Goal: Task Accomplishment & Management: Complete application form

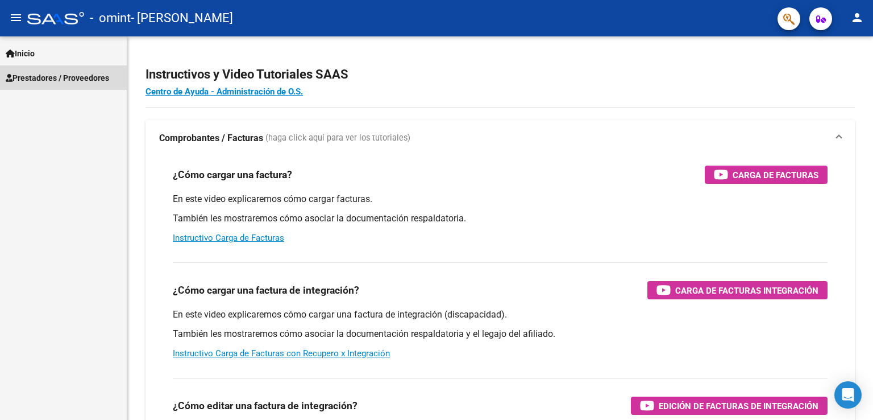
click at [51, 74] on span "Prestadores / Proveedores" at bounding box center [57, 78] width 103 height 13
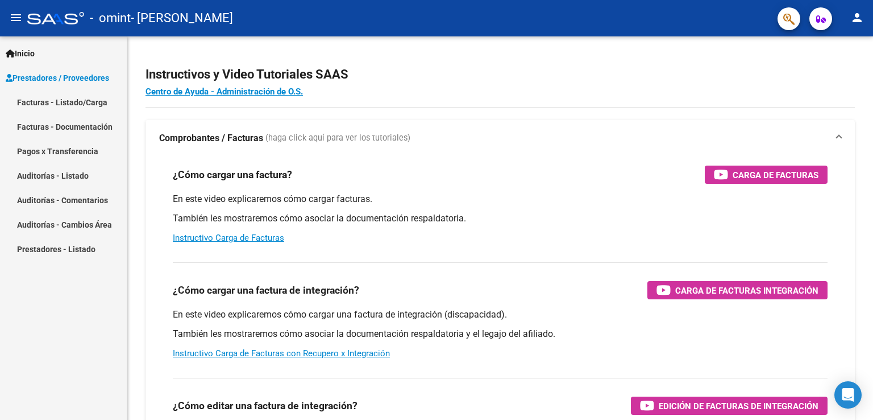
click at [70, 110] on link "Facturas - Listado/Carga" at bounding box center [63, 102] width 127 height 24
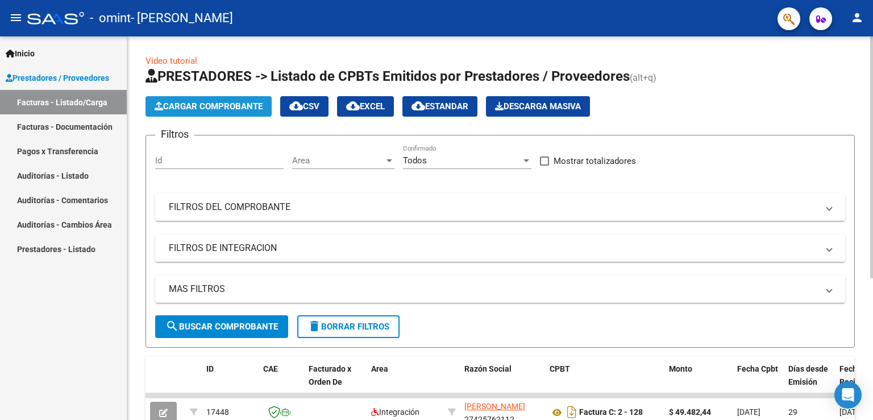
click at [223, 110] on span "Cargar Comprobante" at bounding box center [209, 106] width 108 height 10
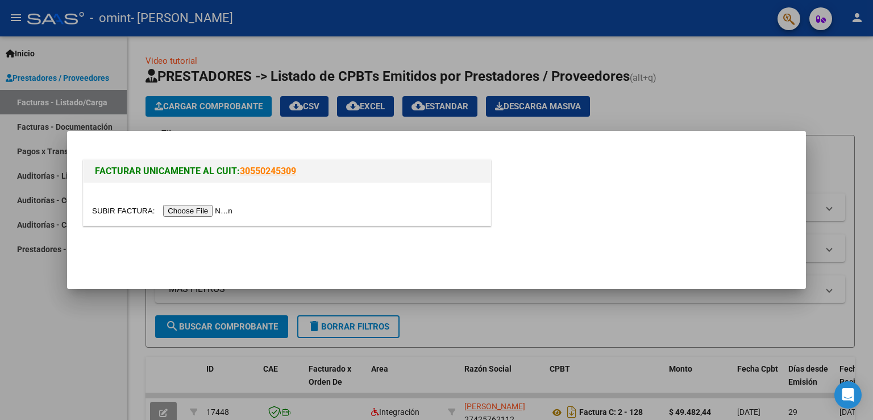
click at [221, 210] on input "file" at bounding box center [164, 211] width 144 height 12
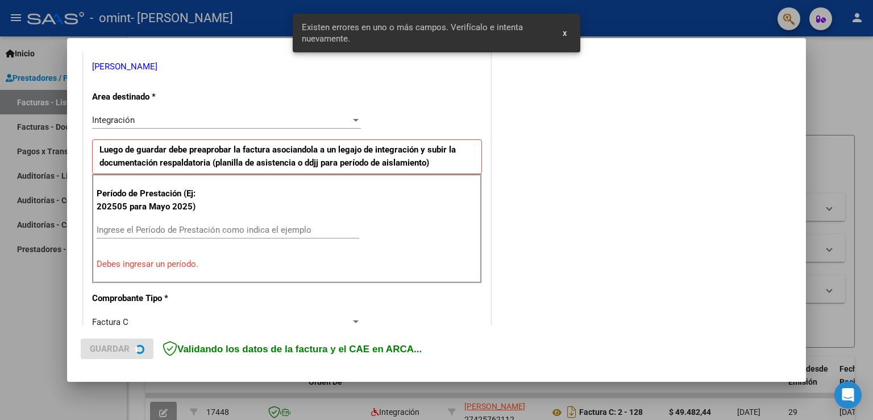
scroll to position [237, 0]
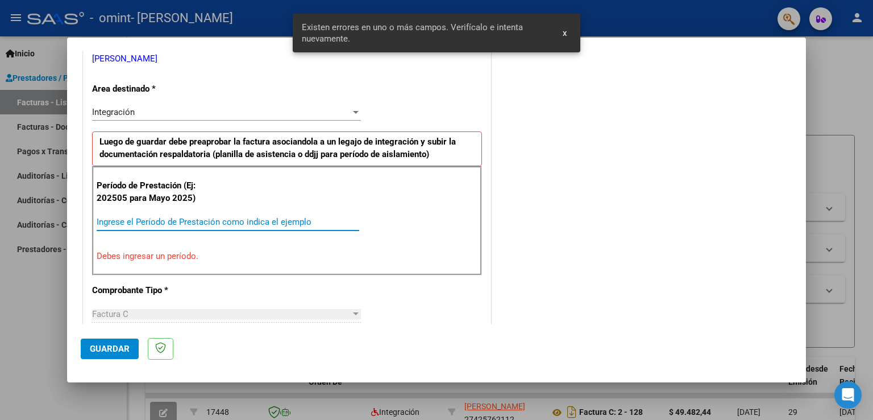
click at [228, 221] on input "Ingrese el Período de Prestación como indica el ejemplo" at bounding box center [228, 222] width 263 height 10
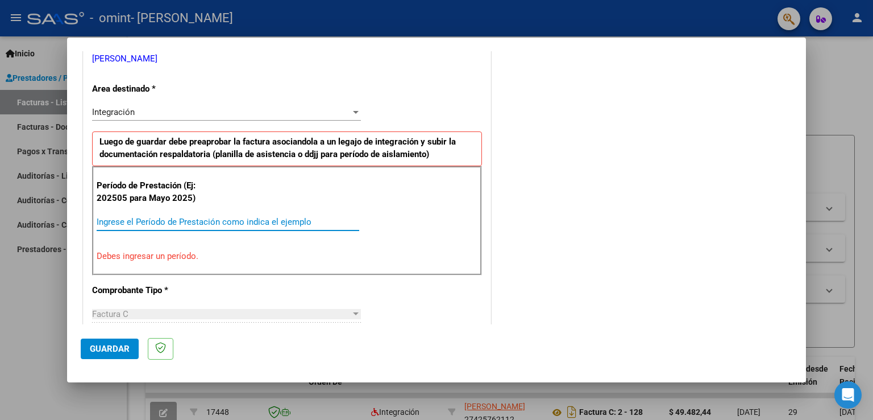
click at [285, 223] on input "Ingrese el Período de Prestación como indica el ejemplo" at bounding box center [228, 222] width 263 height 10
type input "0"
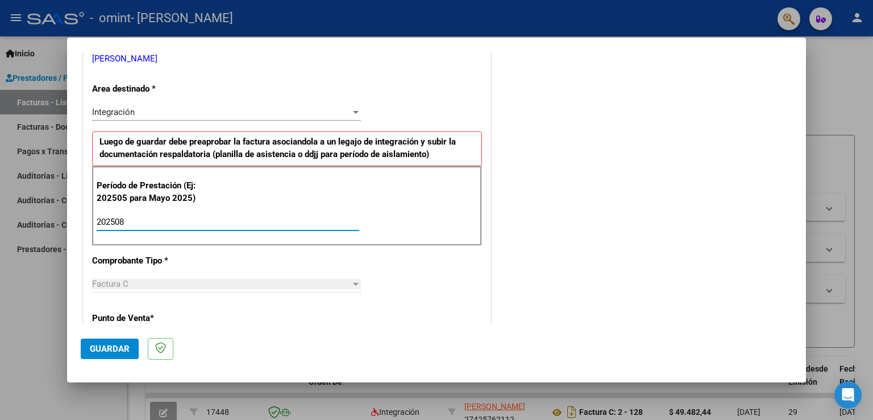
type input "202508"
click at [609, 210] on div "COMENTARIOS Comentarios del Prestador / Gerenciador:" at bounding box center [642, 321] width 299 height 988
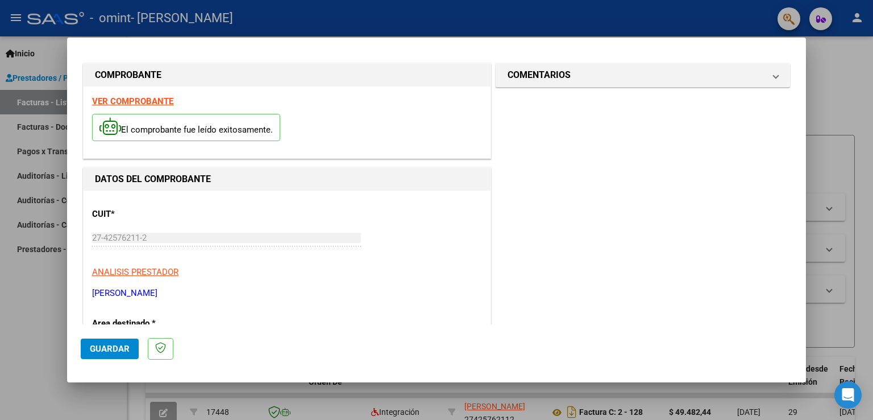
scroll to position [0, 0]
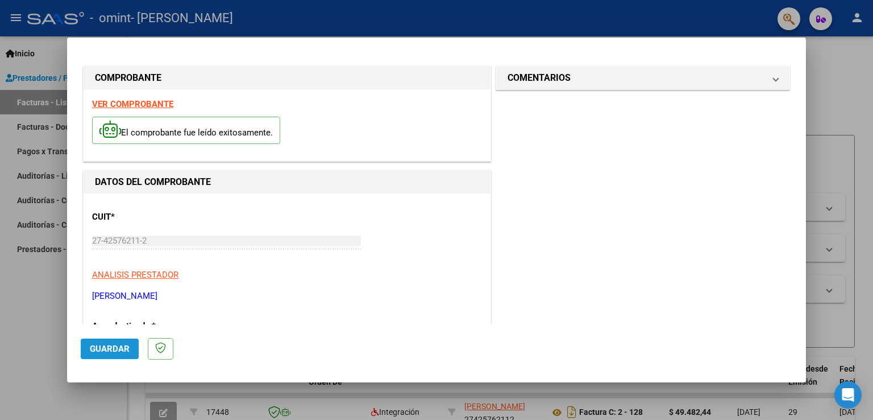
click at [105, 350] on span "Guardar" at bounding box center [110, 348] width 40 height 10
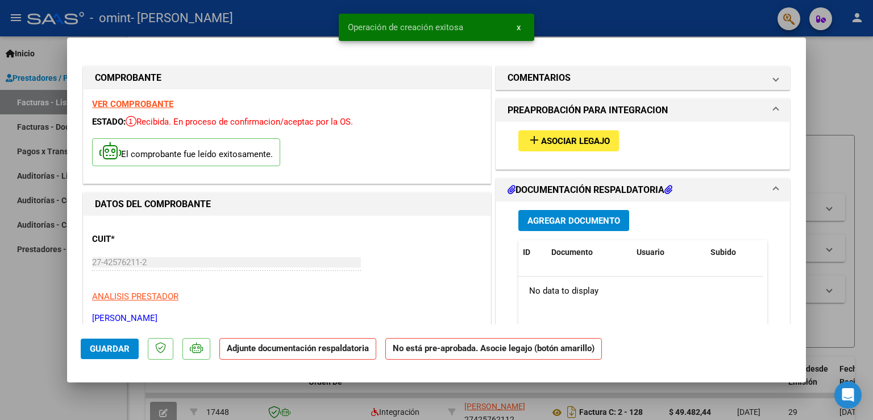
click at [585, 150] on button "add Asociar Legajo" at bounding box center [568, 140] width 101 height 21
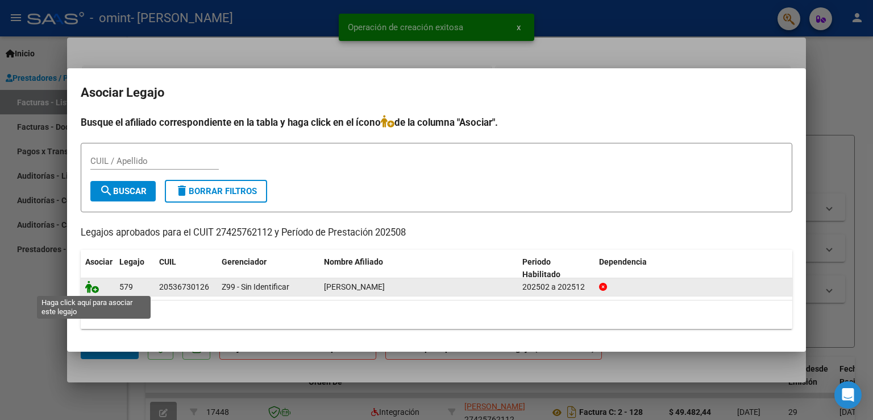
click at [91, 289] on icon at bounding box center [92, 286] width 14 height 13
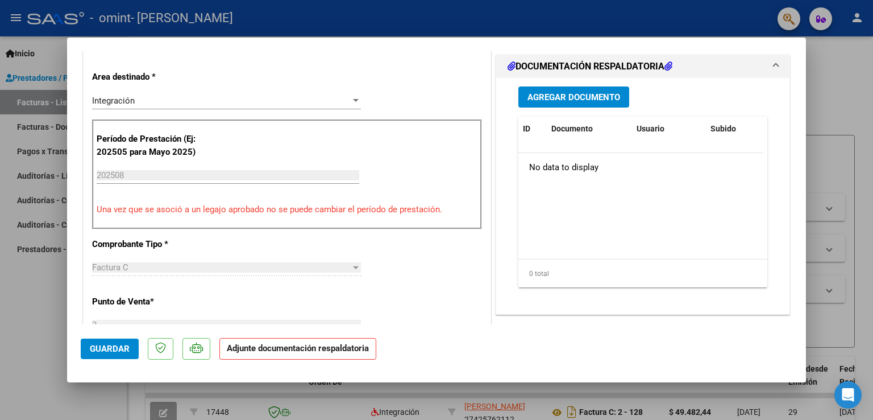
scroll to position [264, 0]
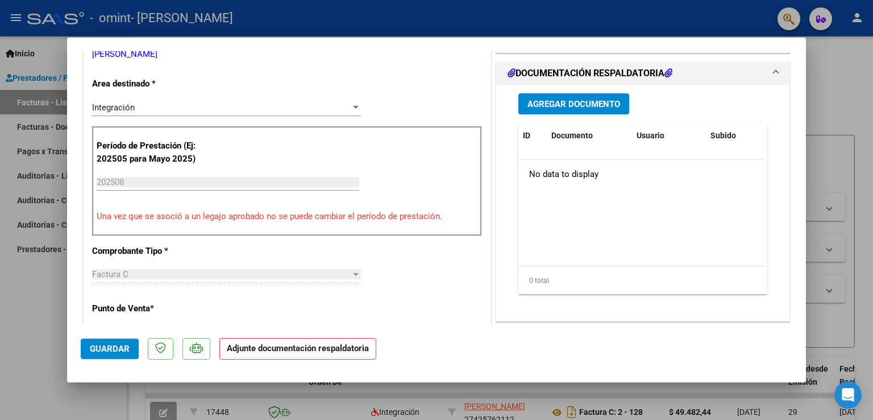
click at [550, 103] on span "Agregar Documento" at bounding box center [574, 104] width 93 height 10
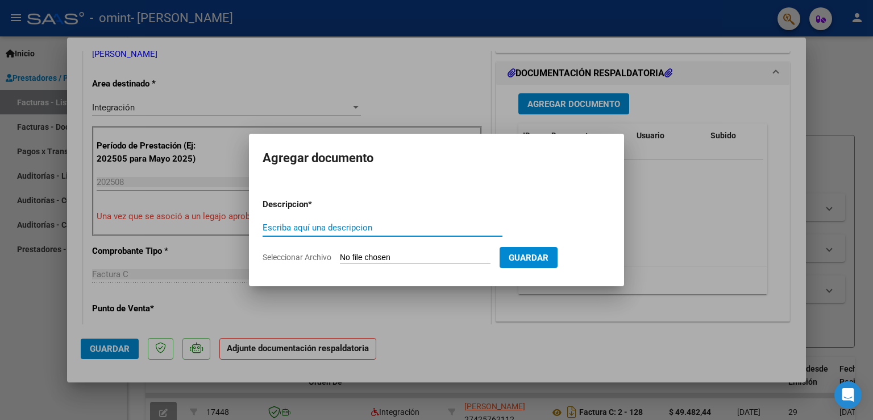
click at [385, 227] on input "Escriba aquí una descripcion" at bounding box center [383, 227] width 240 height 10
type input "planilla de asistencia [PERSON_NAME] 2025"
click at [377, 257] on input "Seleccionar Archivo" at bounding box center [415, 257] width 151 height 11
type input "C:\fakepath\[PERSON_NAME][DATE] .pdf"
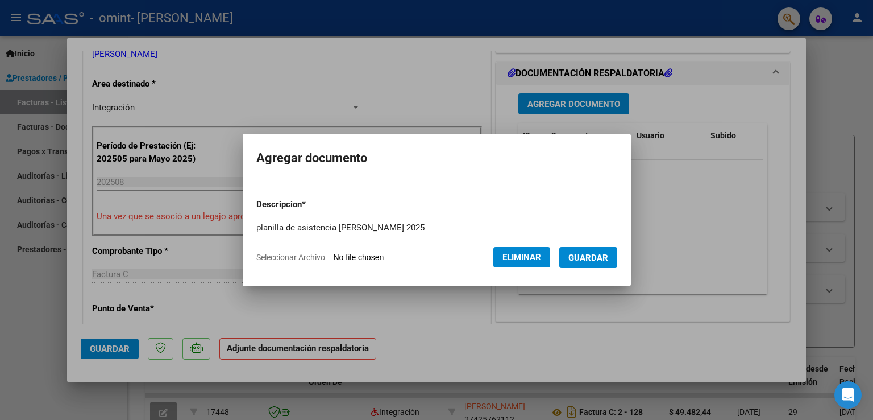
click at [608, 258] on span "Guardar" at bounding box center [588, 257] width 40 height 10
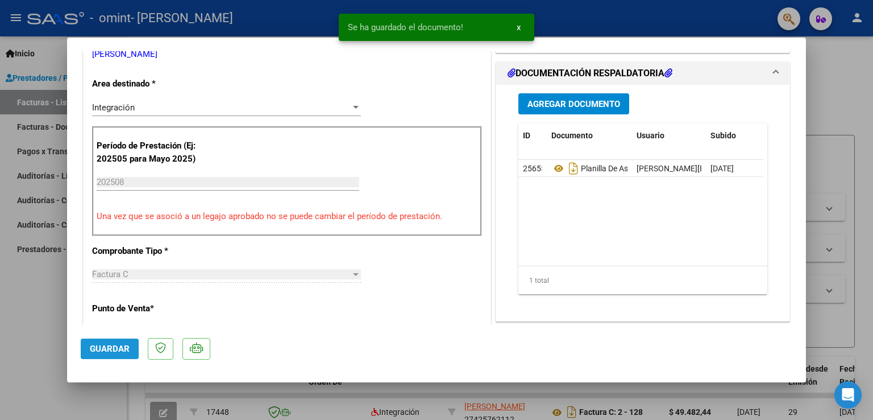
click at [112, 348] on span "Guardar" at bounding box center [110, 348] width 40 height 10
click at [126, 333] on mat-dialog-actions "Guardar" at bounding box center [437, 346] width 712 height 45
click at [116, 353] on button "Guardar" at bounding box center [110, 348] width 58 height 20
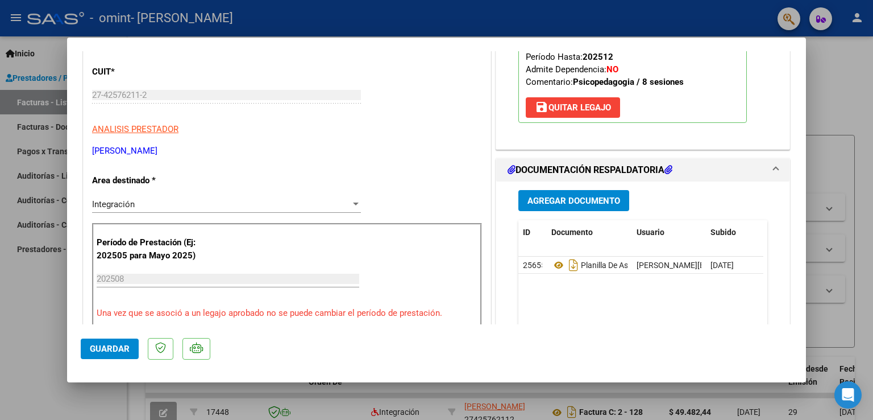
scroll to position [0, 0]
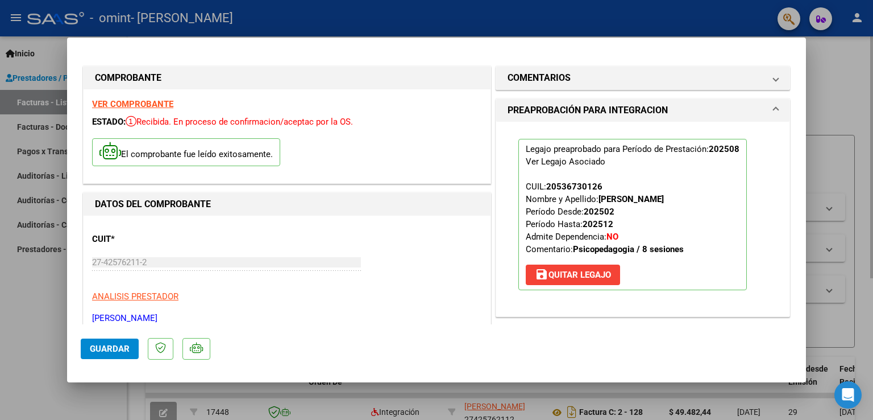
click at [821, 154] on div at bounding box center [436, 210] width 873 height 420
type input "$ 0,00"
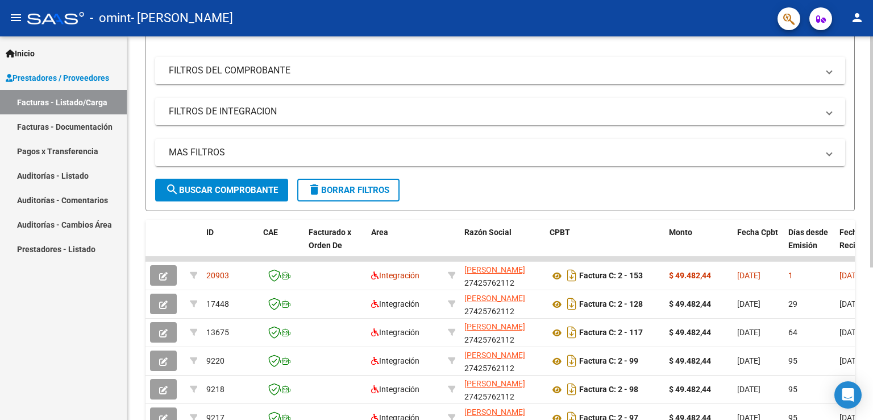
scroll to position [140, 0]
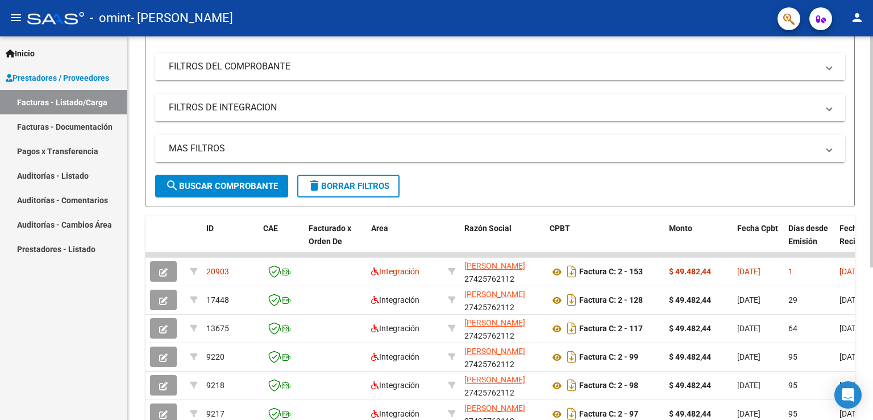
click at [873, 230] on div at bounding box center [871, 238] width 3 height 231
